Goal: Information Seeking & Learning: Understand process/instructions

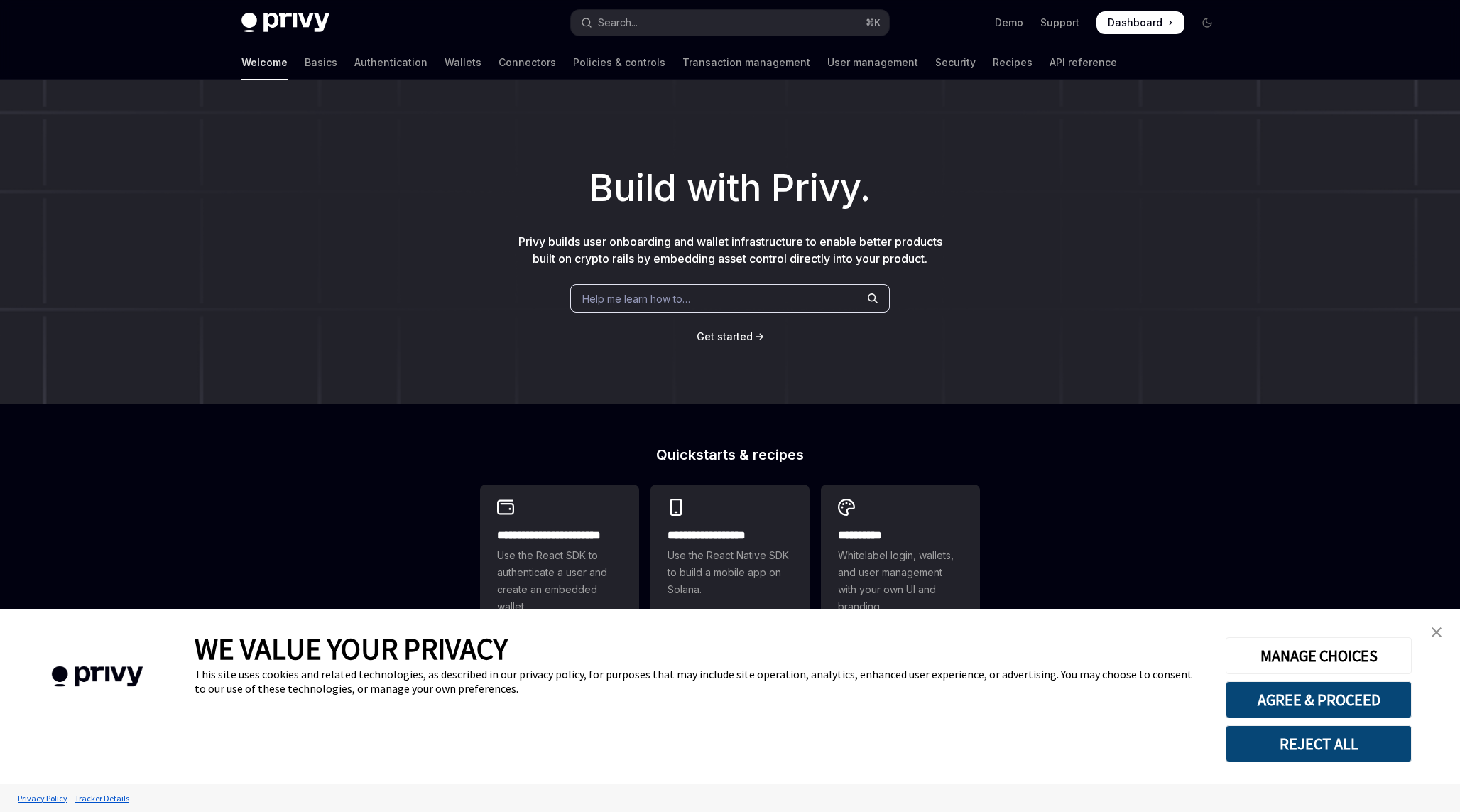
click at [1426, 630] on link "close banner" at bounding box center [1437, 632] width 28 height 28
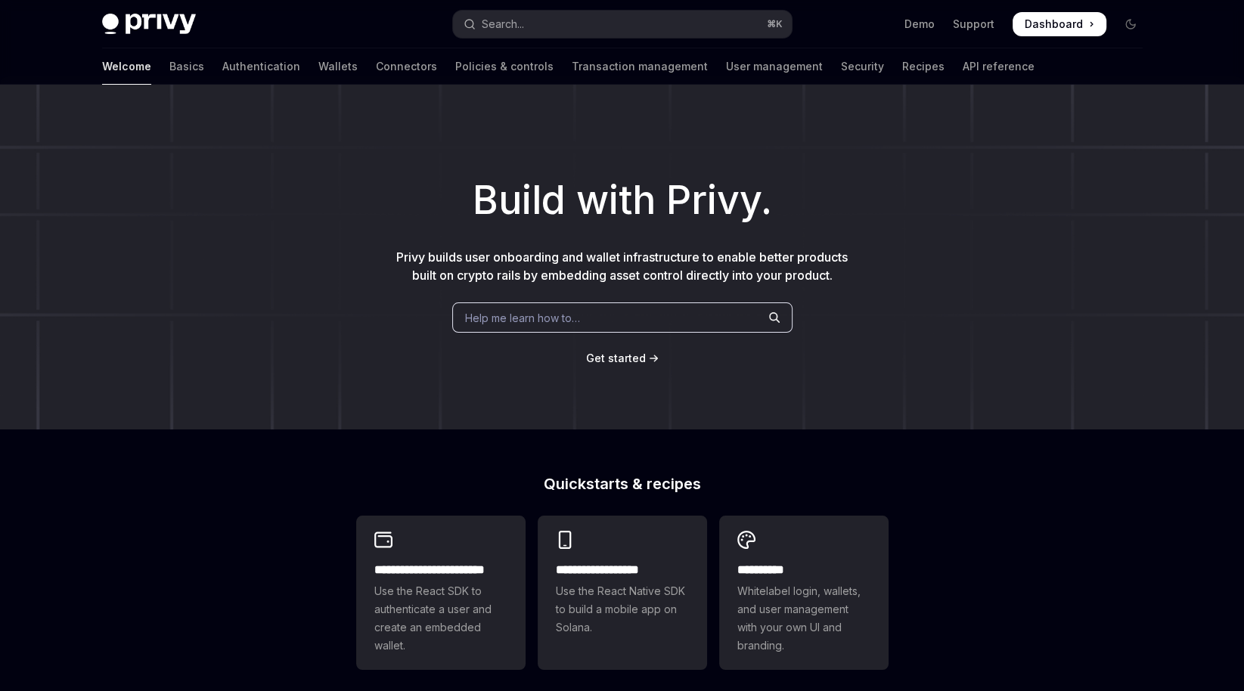
click at [1058, 26] on span "Dashboard" at bounding box center [1054, 24] width 58 height 15
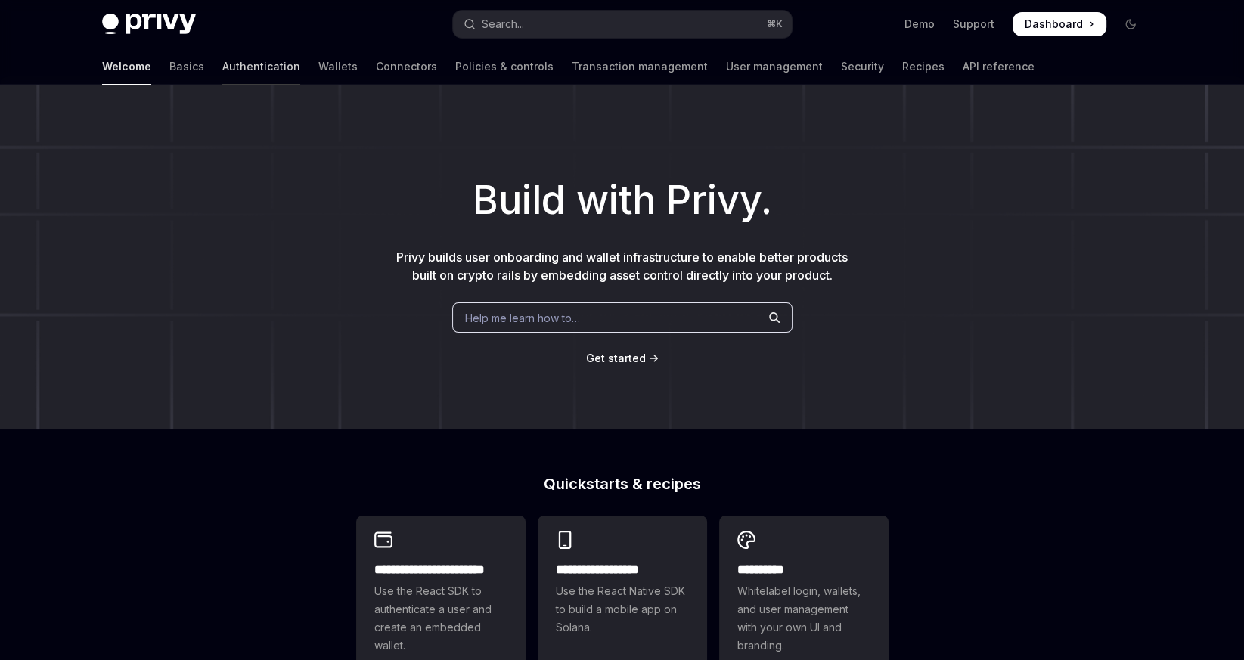
click at [222, 67] on link "Authentication" at bounding box center [261, 66] width 78 height 36
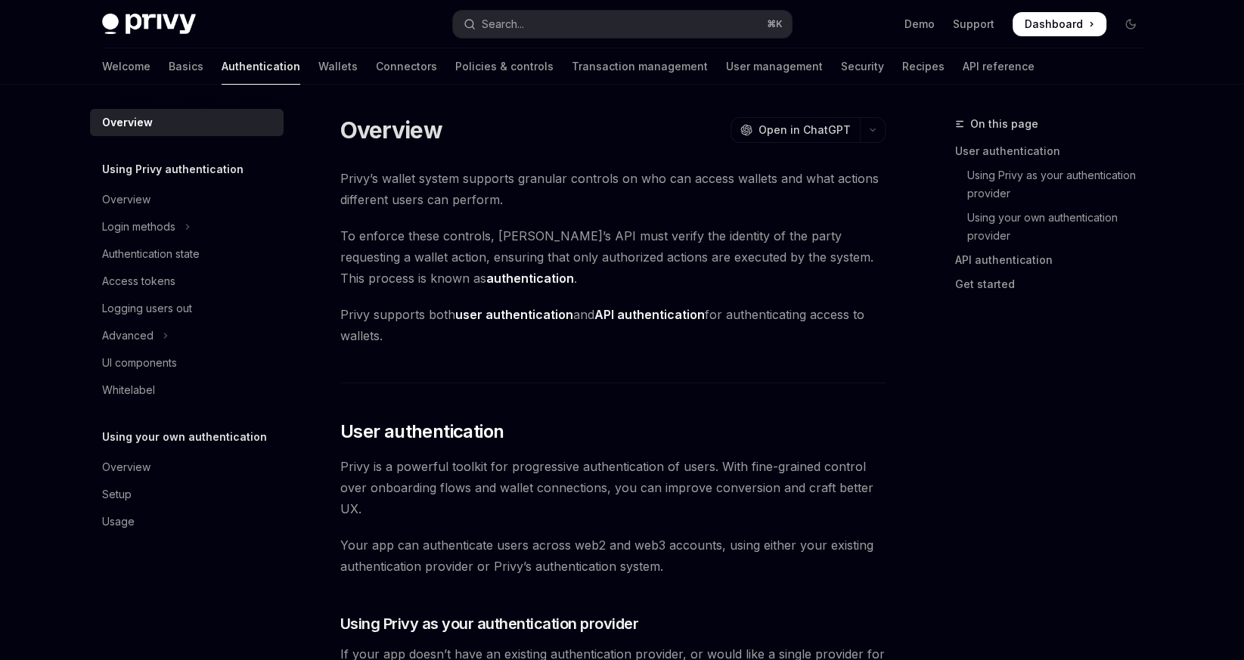
type textarea "*"
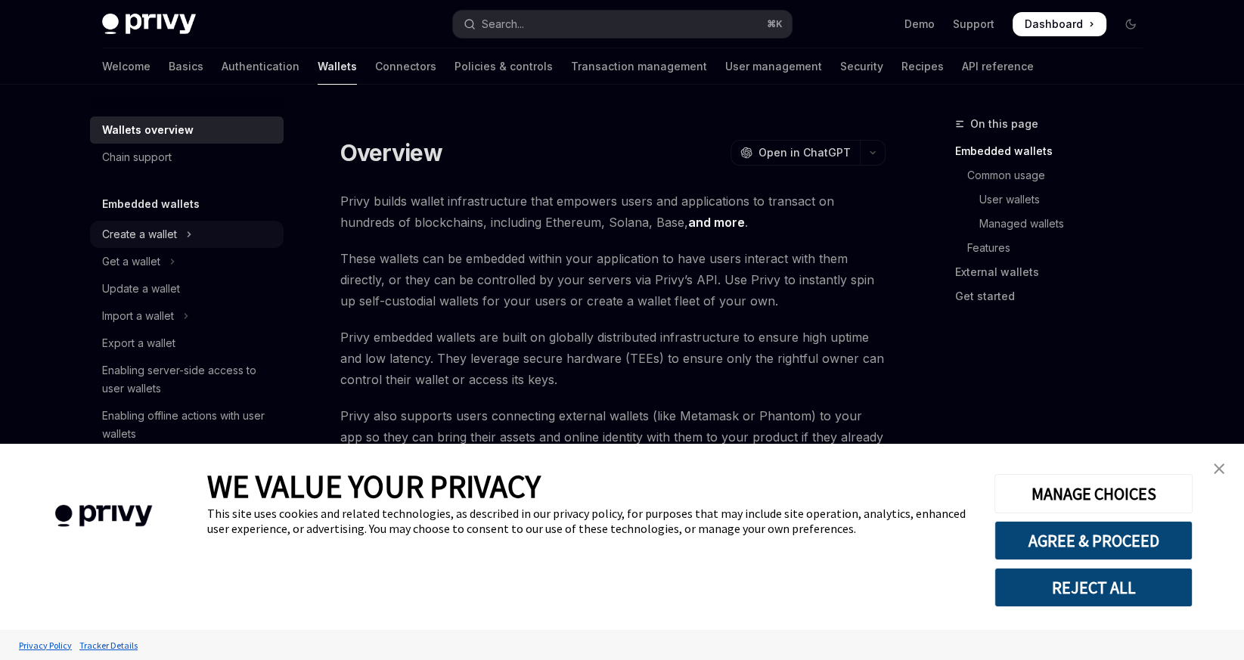
click at [148, 240] on div "Create a wallet" at bounding box center [139, 234] width 75 height 18
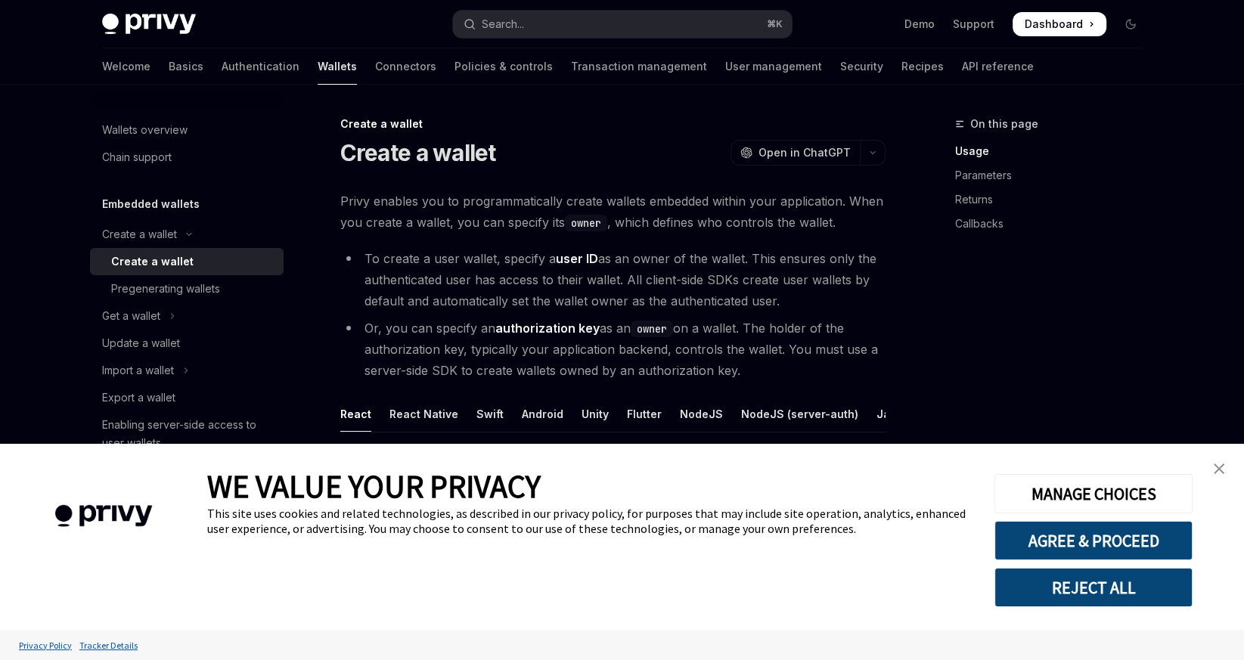
click at [1230, 468] on link "close banner" at bounding box center [1219, 469] width 30 height 30
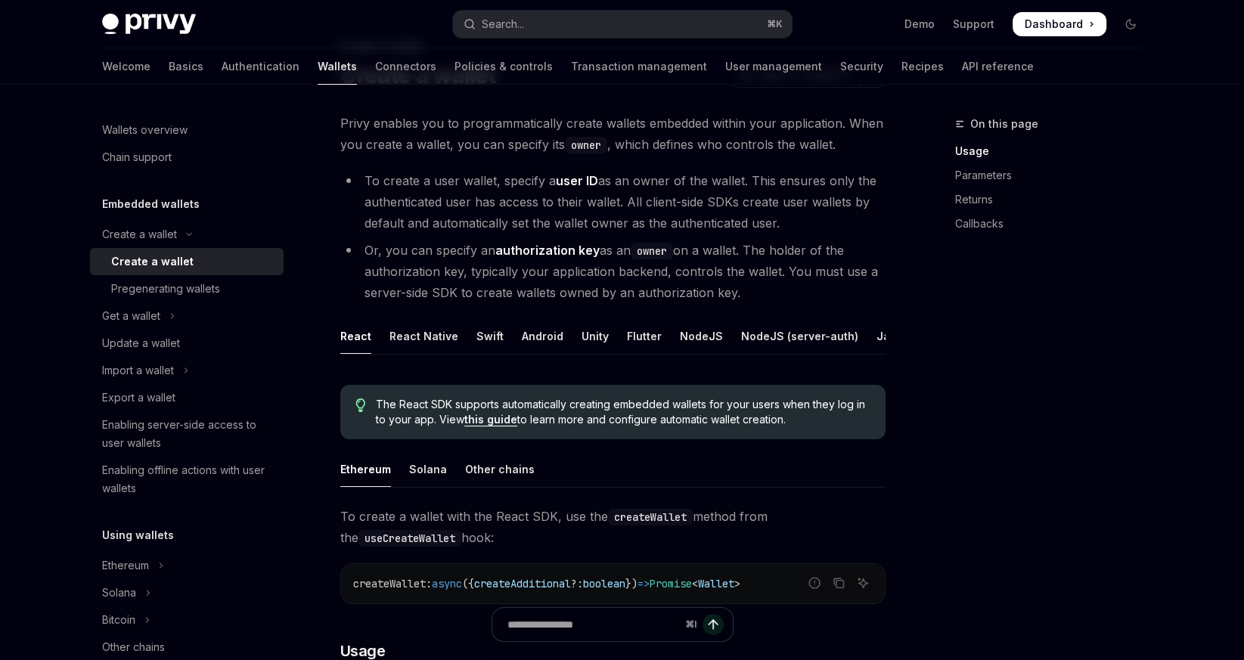
scroll to position [79, 0]
click at [682, 337] on div "NodeJS" at bounding box center [701, 336] width 43 height 36
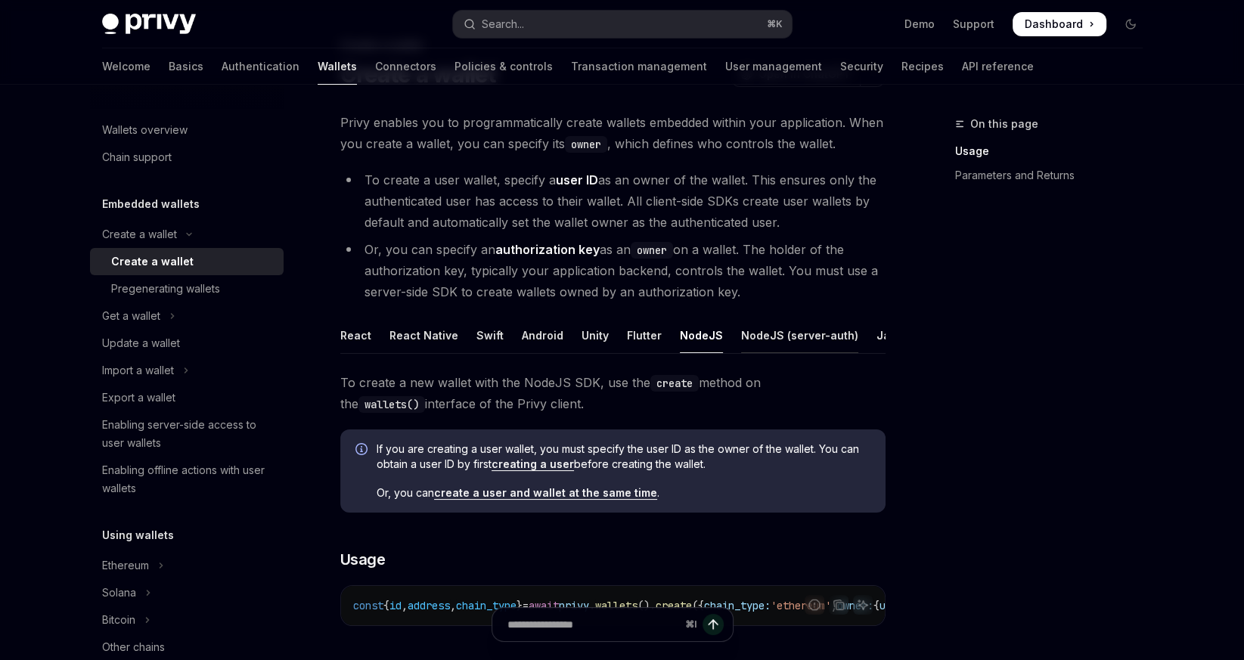
click at [834, 334] on div "NodeJS (server-auth)" at bounding box center [799, 336] width 117 height 36
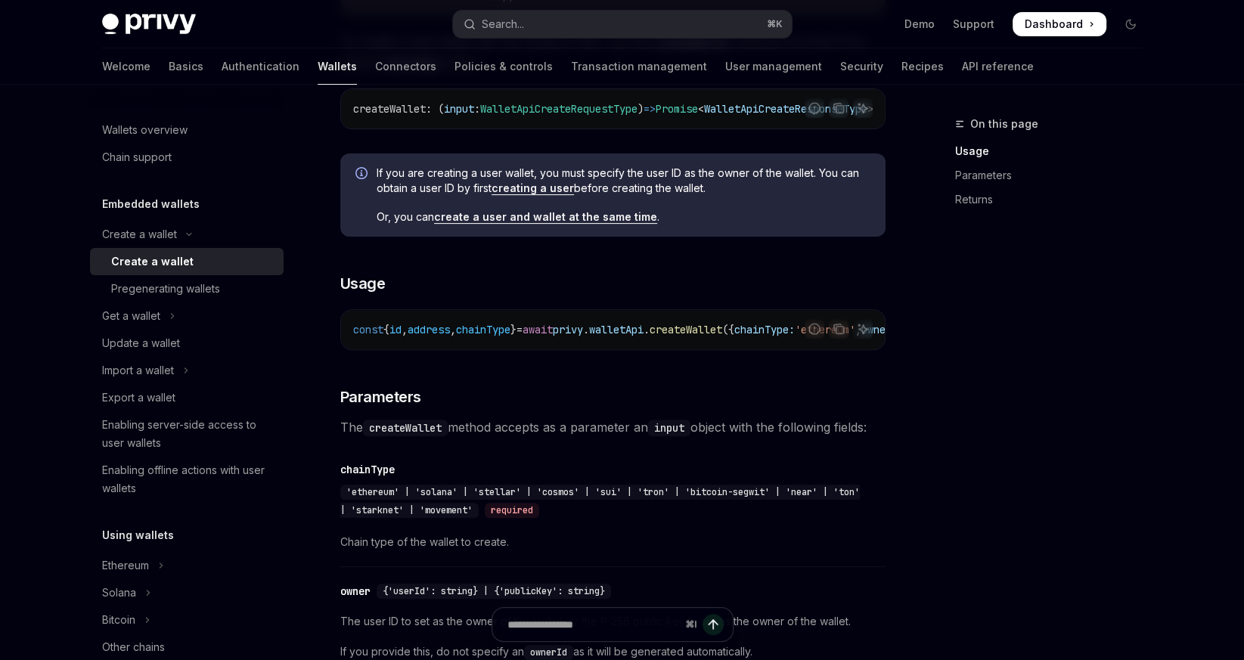
scroll to position [505, 0]
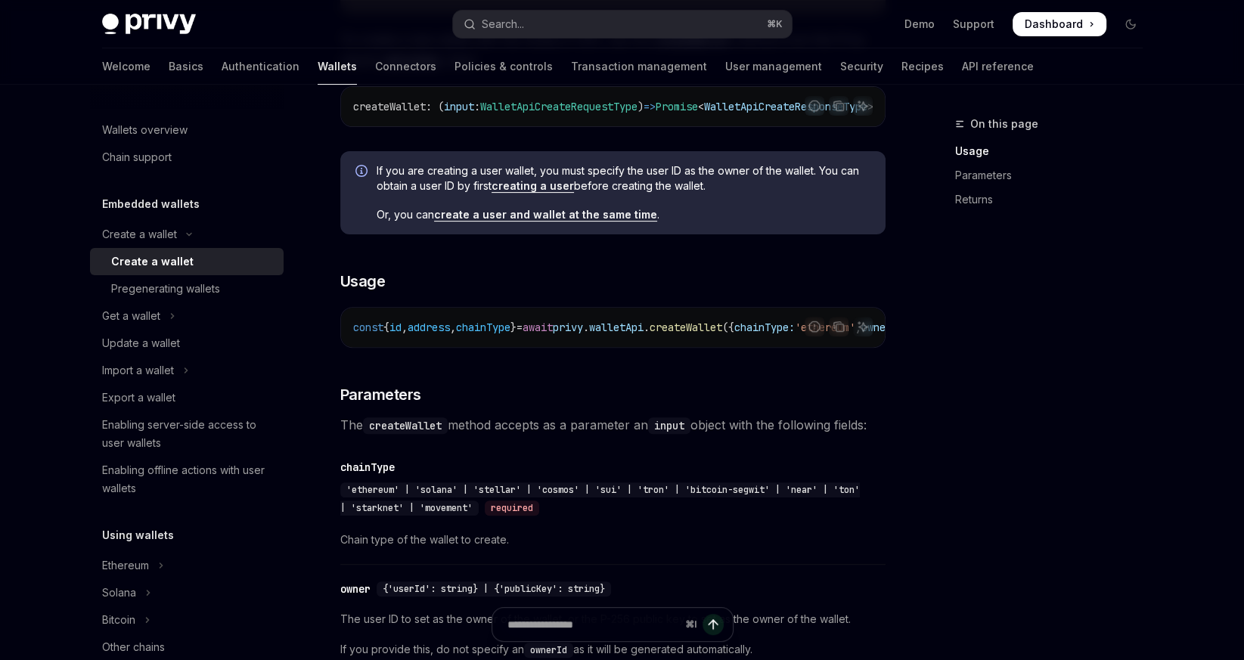
drag, startPoint x: 607, startPoint y: 358, endPoint x: 716, endPoint y: 358, distance: 108.9
click at [716, 348] on div "Report incorrect code Copy Ask AI const { id , address , chainType } = await pr…" at bounding box center [612, 327] width 545 height 41
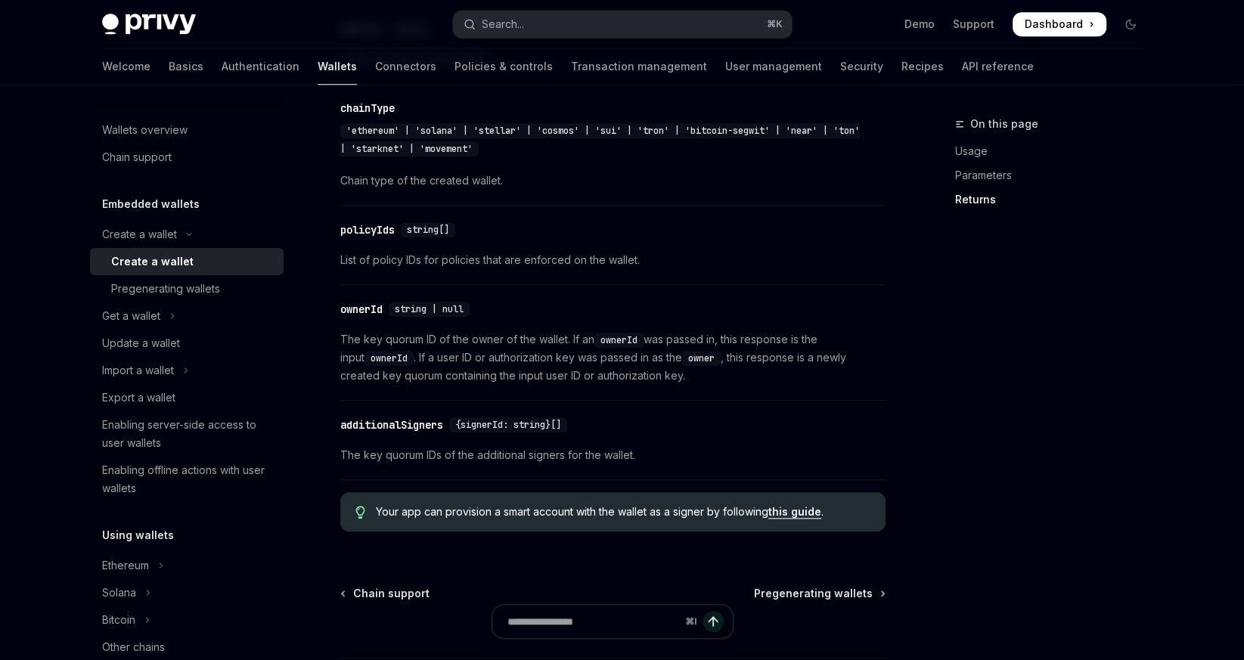
scroll to position [1846, 0]
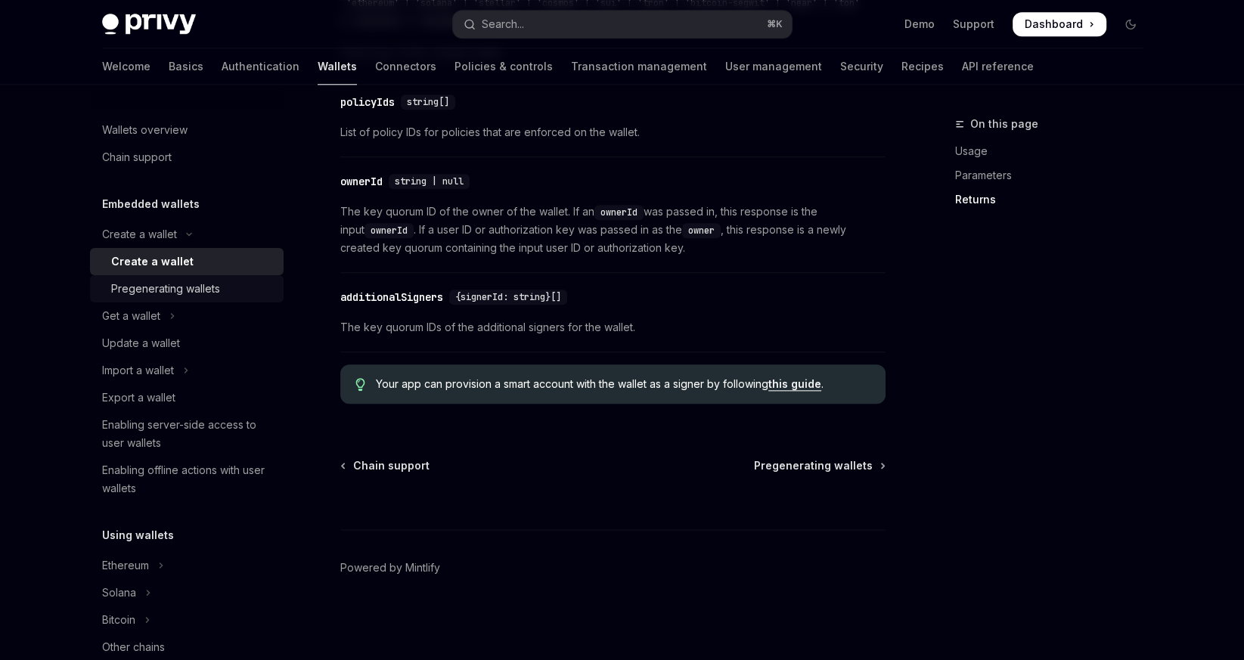
click at [200, 286] on div "Pregenerating wallets" at bounding box center [165, 289] width 109 height 18
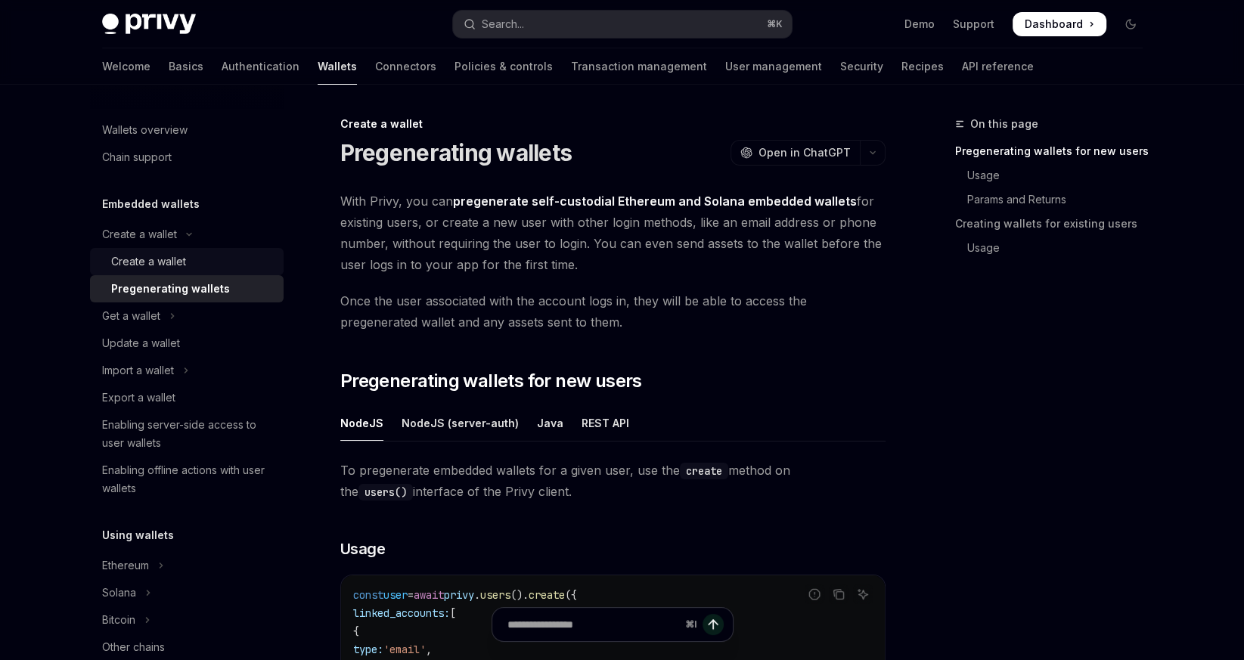
click at [142, 263] on div "Create a wallet" at bounding box center [148, 262] width 75 height 18
type textarea "*"
